Goal: Find specific page/section: Find specific page/section

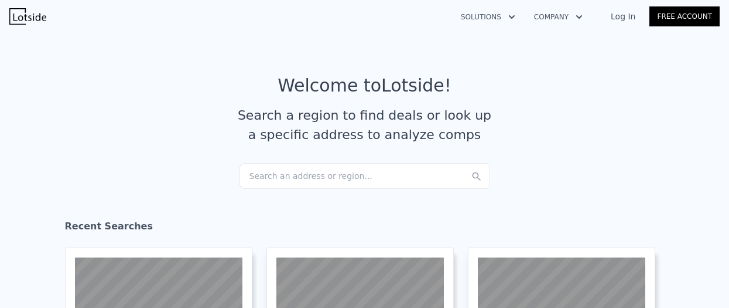
click at [279, 174] on div "Search an address or region..." at bounding box center [365, 176] width 251 height 26
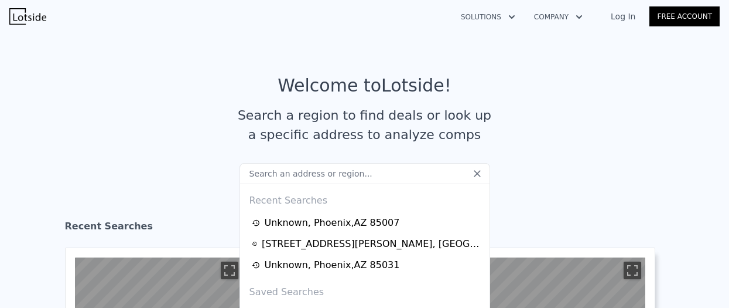
click at [279, 174] on input "text" at bounding box center [365, 173] width 251 height 21
type input "[STREET_ADDRESS][PERSON_NAME]"
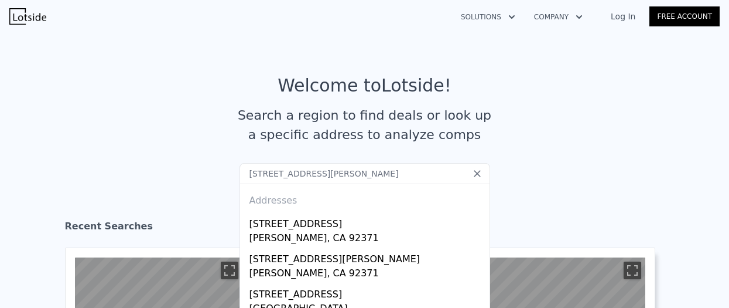
click at [632, 18] on link "Log In" at bounding box center [623, 17] width 53 height 12
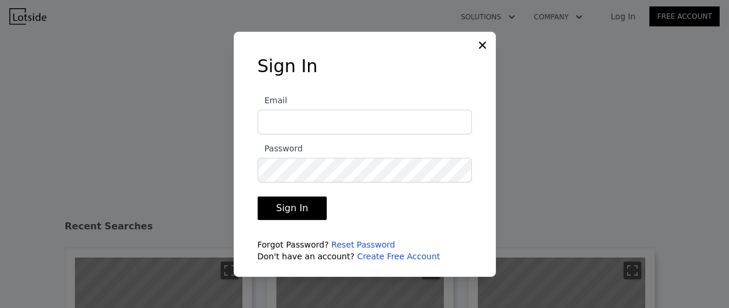
type input "[EMAIL_ADDRESS][DOMAIN_NAME]"
click at [285, 213] on button "Sign In" at bounding box center [293, 207] width 70 height 23
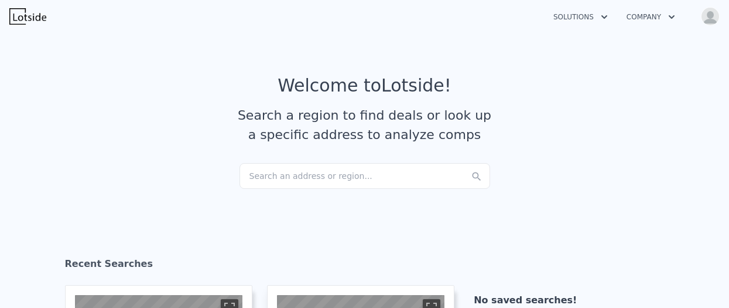
click at [274, 176] on div "Search an address or region..." at bounding box center [365, 176] width 251 height 26
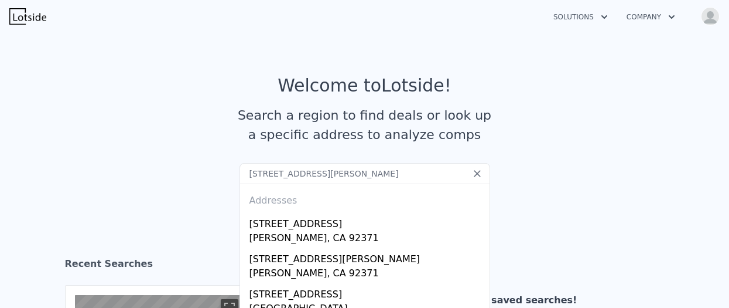
click at [388, 171] on input "[STREET_ADDRESS][PERSON_NAME]" at bounding box center [365, 173] width 251 height 21
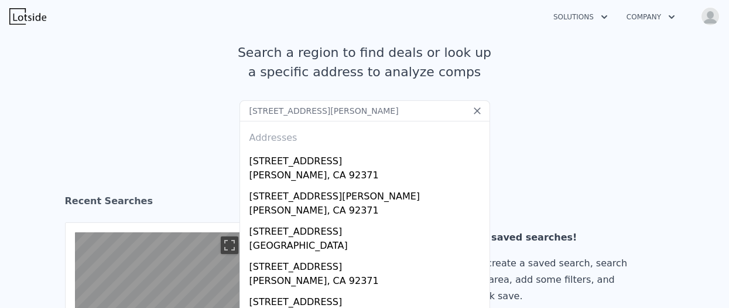
scroll to position [59, 0]
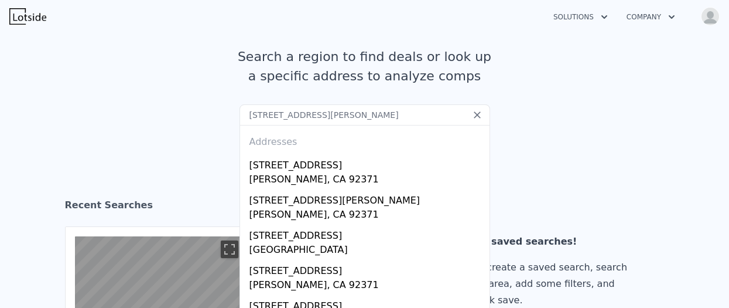
click at [278, 122] on input "[STREET_ADDRESS][PERSON_NAME]" at bounding box center [365, 114] width 251 height 21
click at [333, 110] on input "[STREET_ADDRESS][PERSON_NAME]" at bounding box center [365, 114] width 251 height 21
drag, startPoint x: 367, startPoint y: 119, endPoint x: 388, endPoint y: 111, distance: 23.2
click at [368, 119] on input "[STREET_ADDRESS][PERSON_NAME]" at bounding box center [365, 114] width 251 height 21
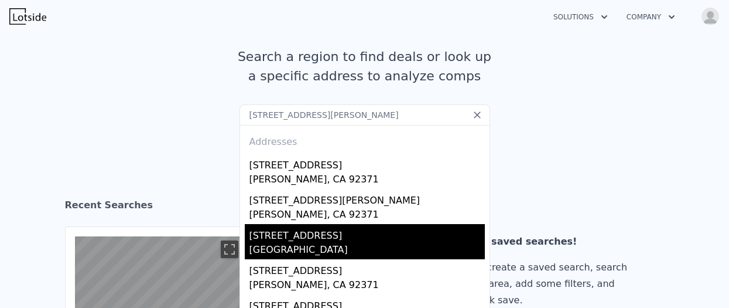
type input "[STREET_ADDRESS][PERSON_NAME]"
click at [287, 235] on div "[STREET_ADDRESS]" at bounding box center [368, 233] width 236 height 19
